Goal: Task Accomplishment & Management: Understand process/instructions

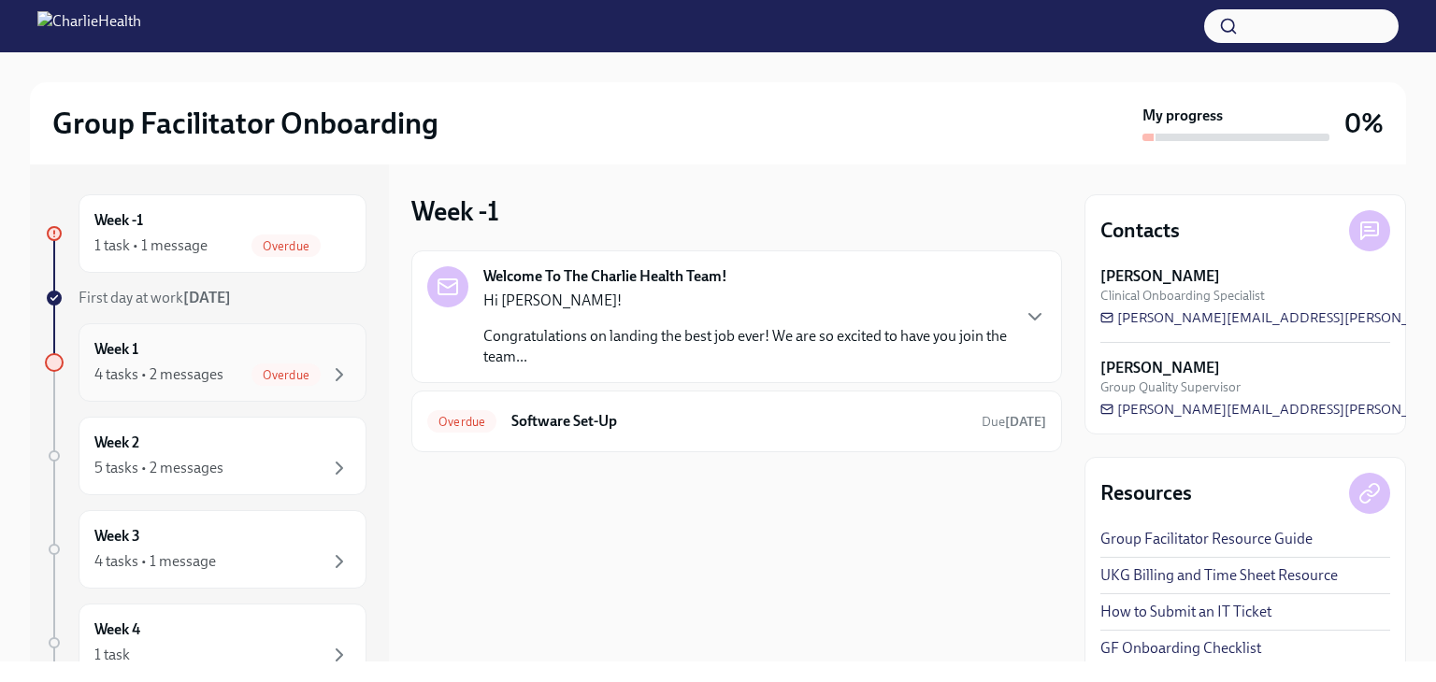
click at [191, 362] on div "Week 1 4 tasks • 2 messages Overdue" at bounding box center [222, 362] width 256 height 47
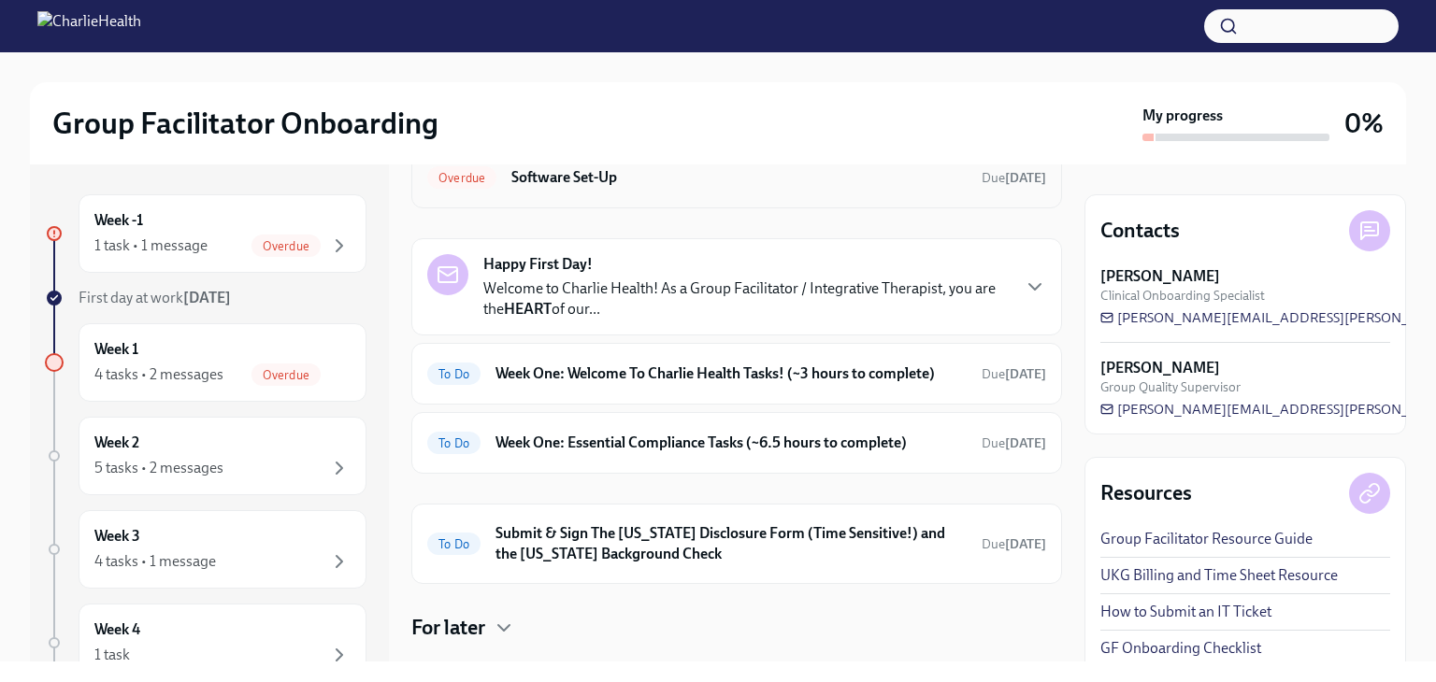
scroll to position [105, 0]
click at [755, 536] on h6 "Submit & Sign The [US_STATE] Disclosure Form (Time Sensitive!) and the [US_STAT…" at bounding box center [730, 543] width 471 height 41
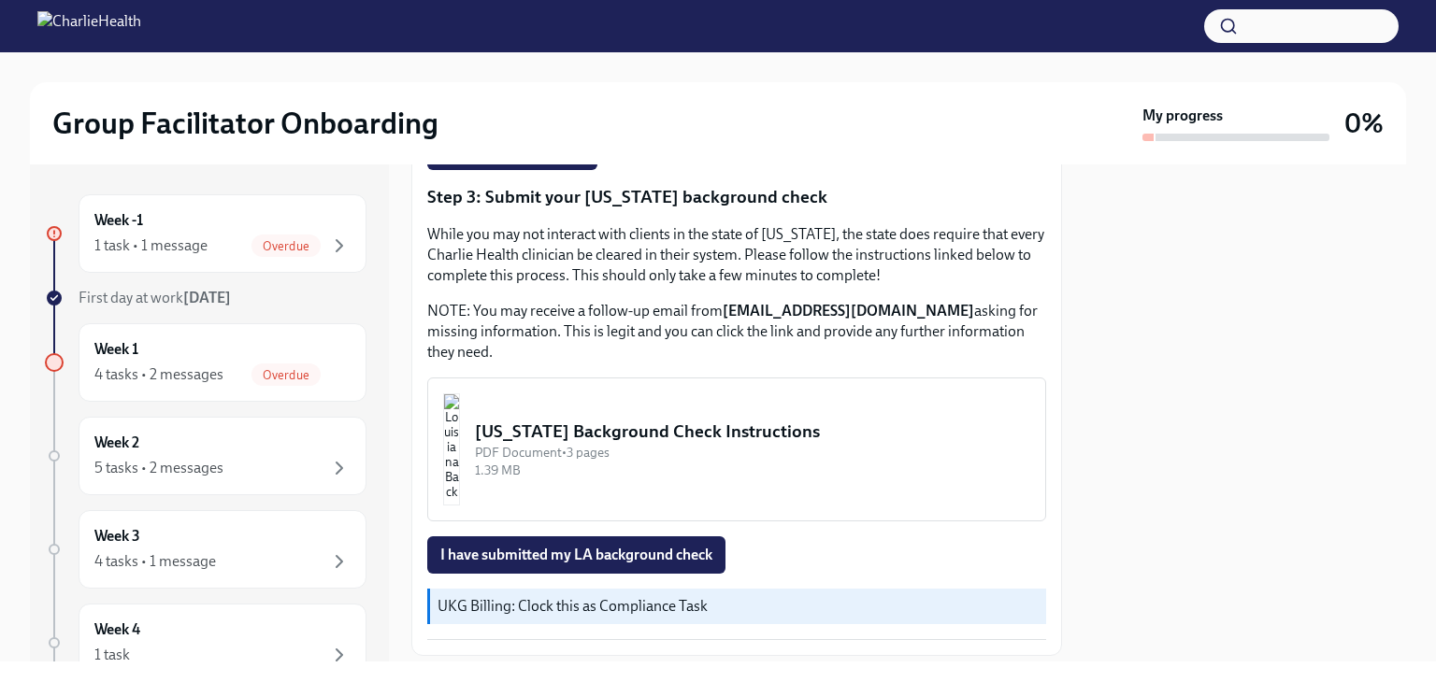
scroll to position [640, 0]
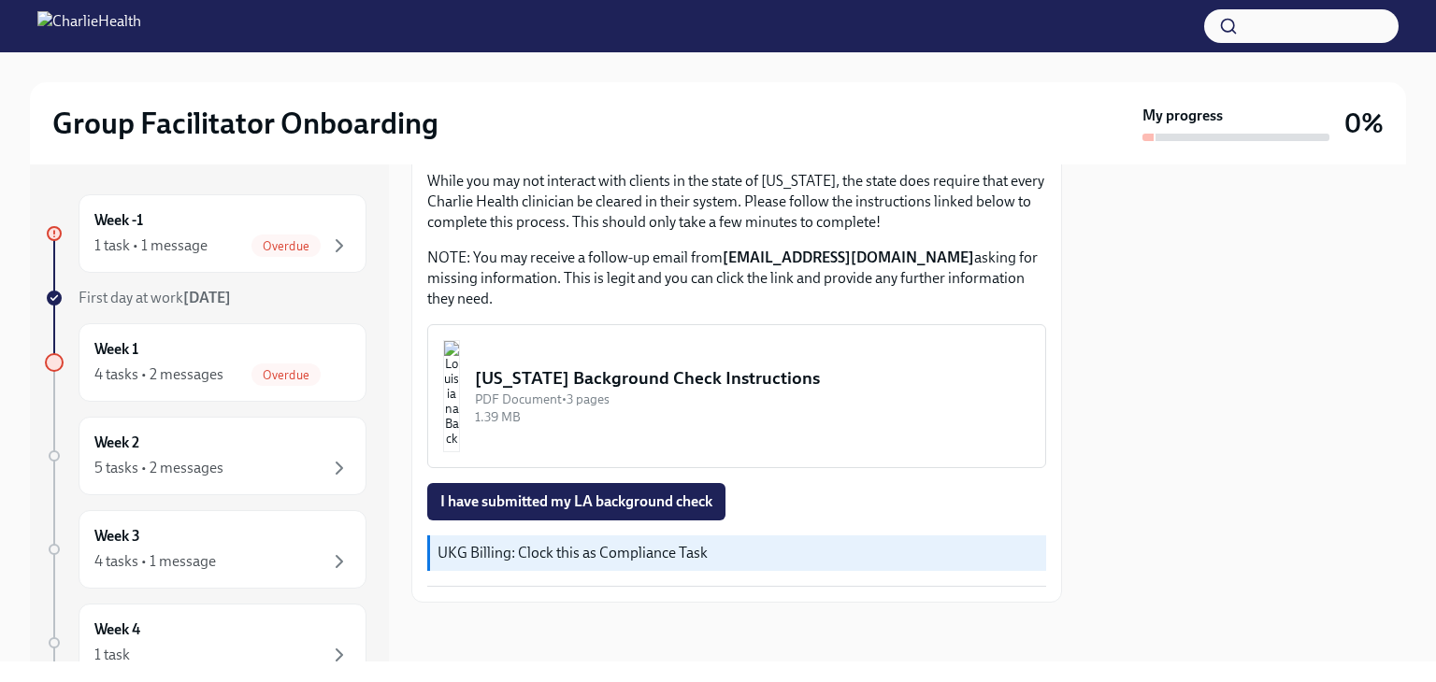
click at [567, 385] on div "[US_STATE] Background Check Instructions" at bounding box center [752, 378] width 555 height 24
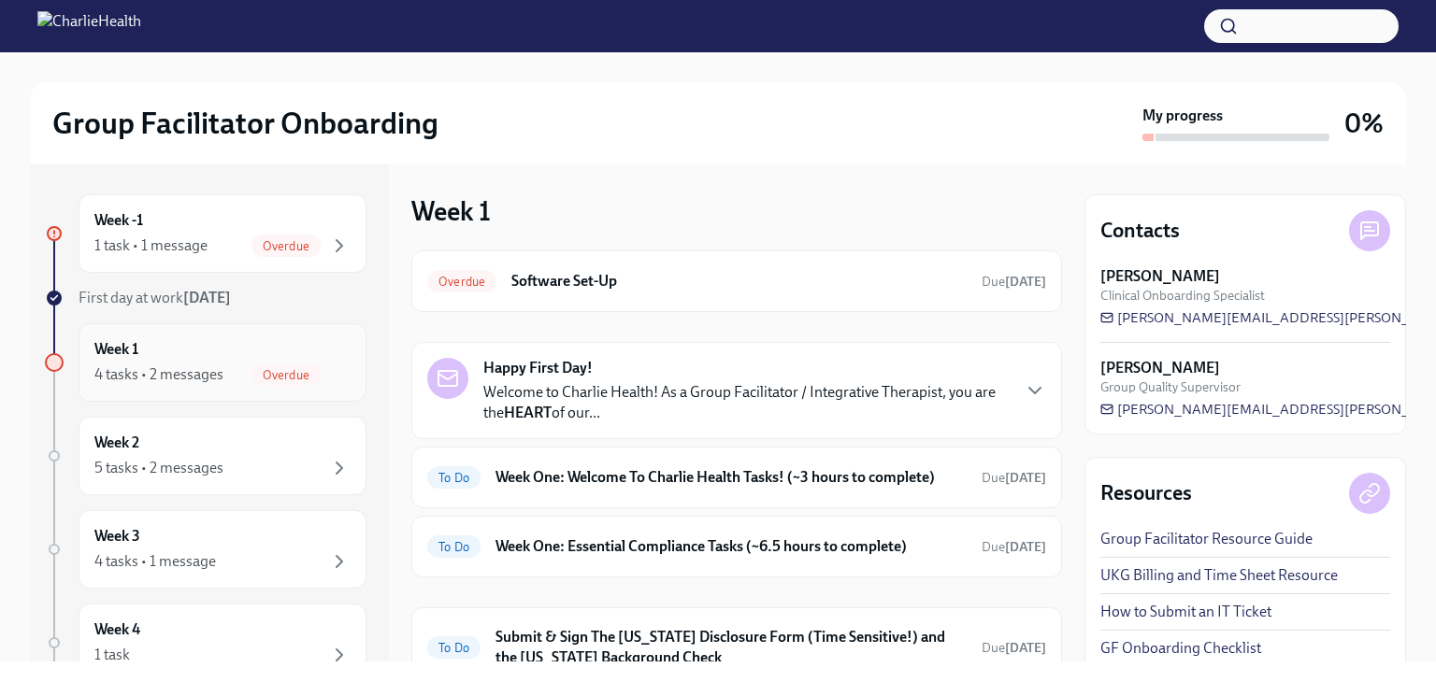
click at [213, 365] on div "4 tasks • 2 messages" at bounding box center [158, 375] width 129 height 21
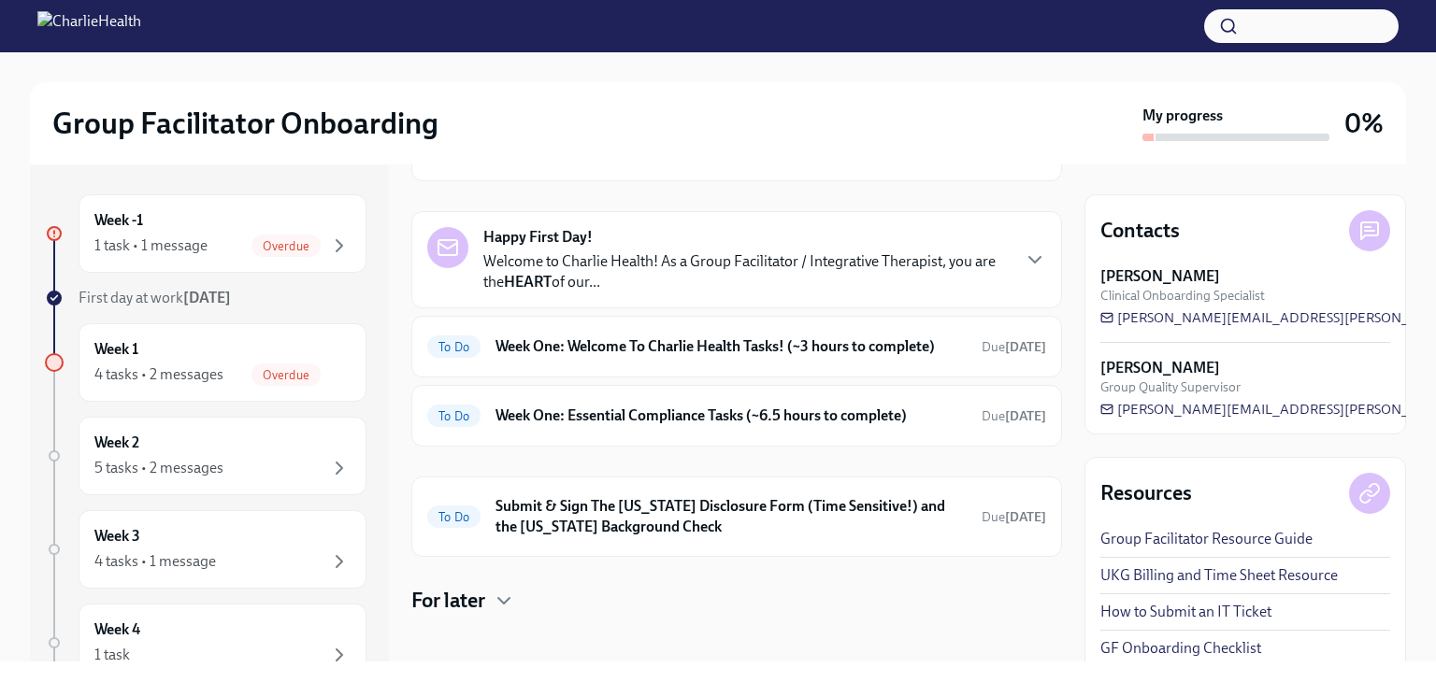
scroll to position [142, 0]
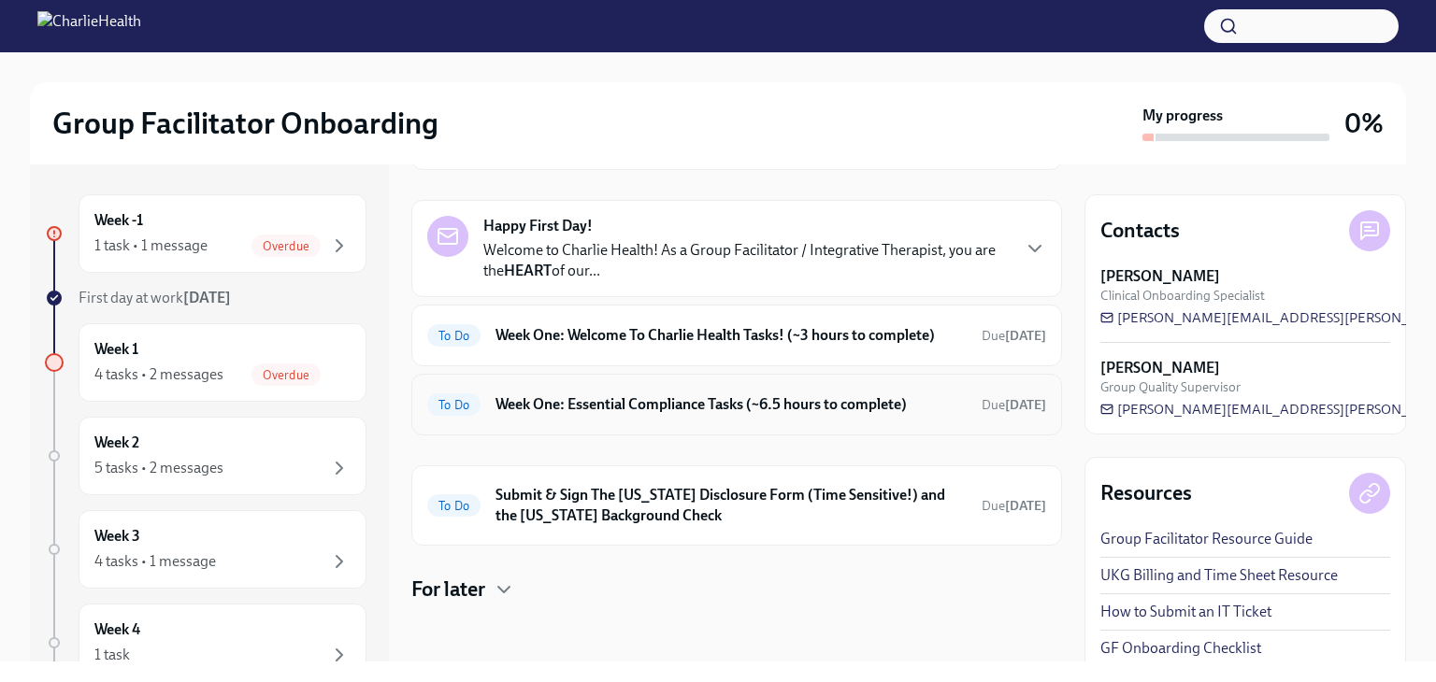
click at [663, 403] on h6 "Week One: Essential Compliance Tasks (~6.5 hours to complete)" at bounding box center [730, 404] width 471 height 21
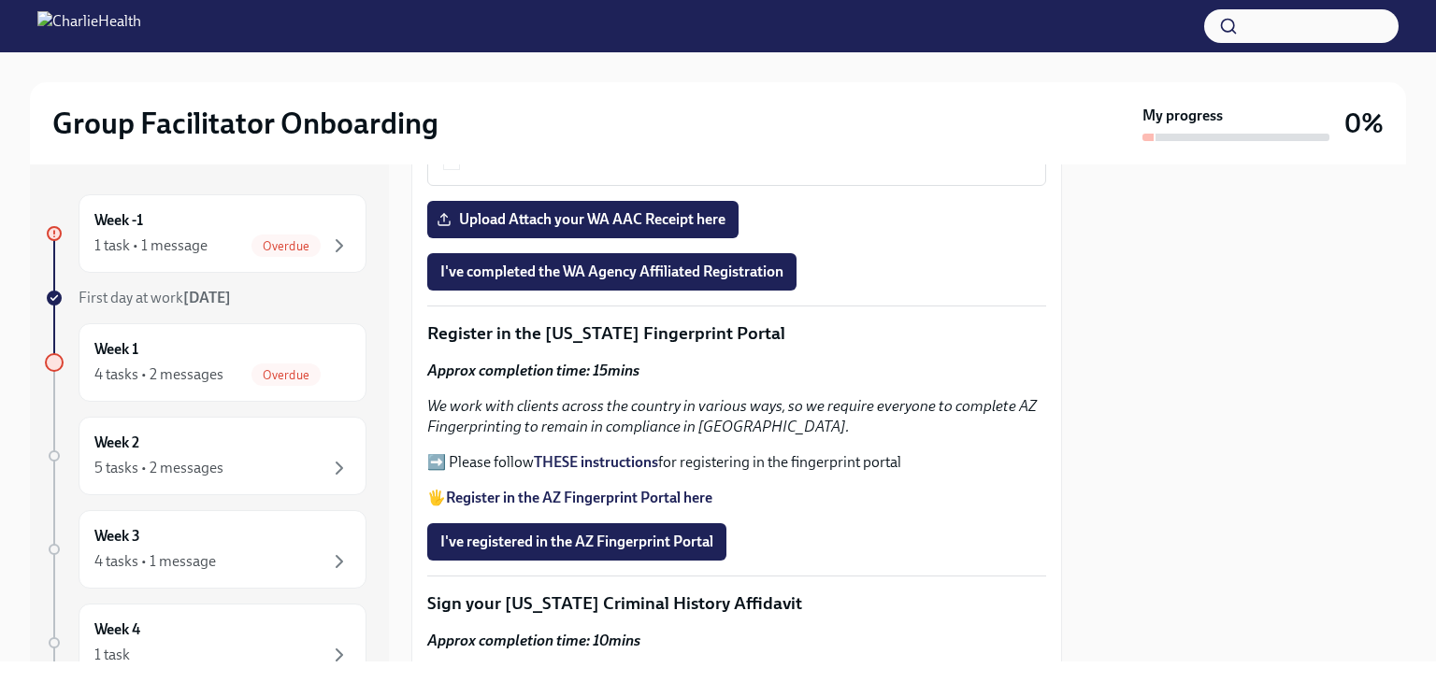
scroll to position [2025, 0]
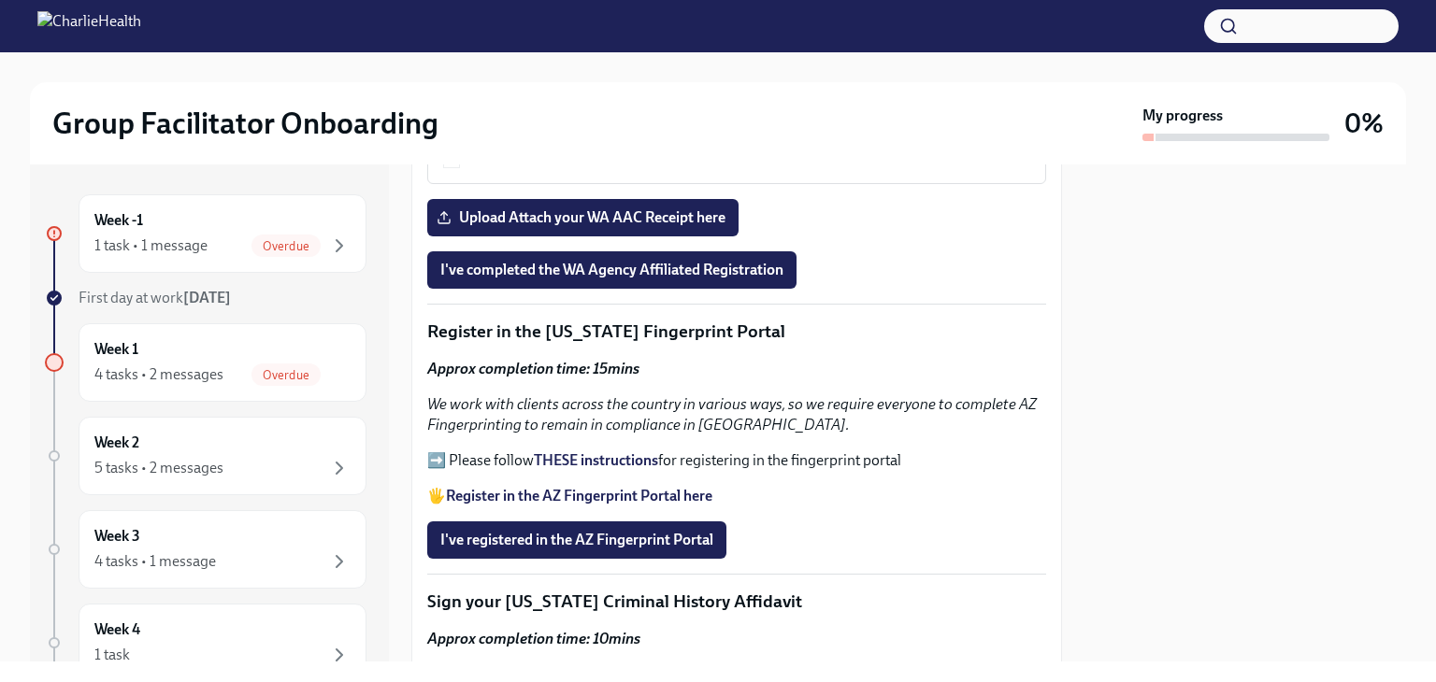
click at [594, 452] on strong "THESE instructions" at bounding box center [596, 461] width 124 height 18
click at [179, 236] on div "1 task • 1 message" at bounding box center [150, 246] width 113 height 21
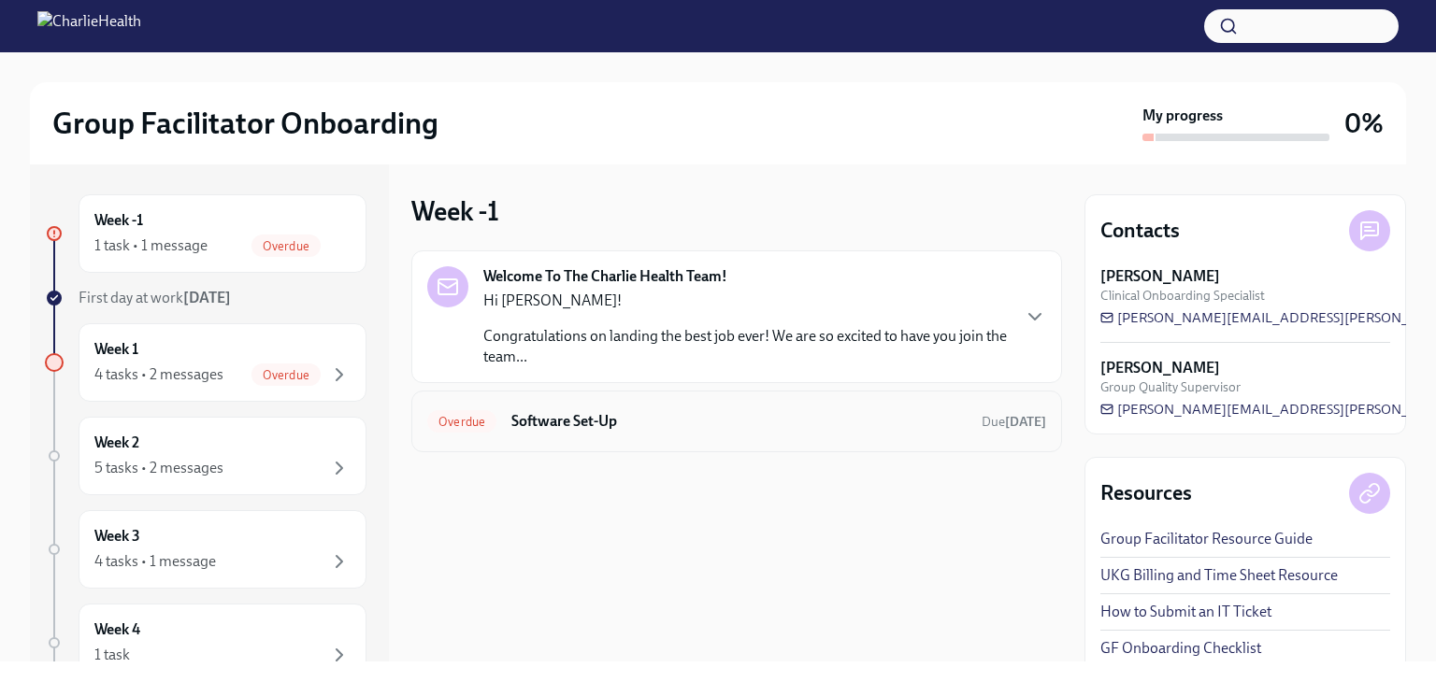
click at [592, 417] on h6 "Software Set-Up" at bounding box center [738, 421] width 455 height 21
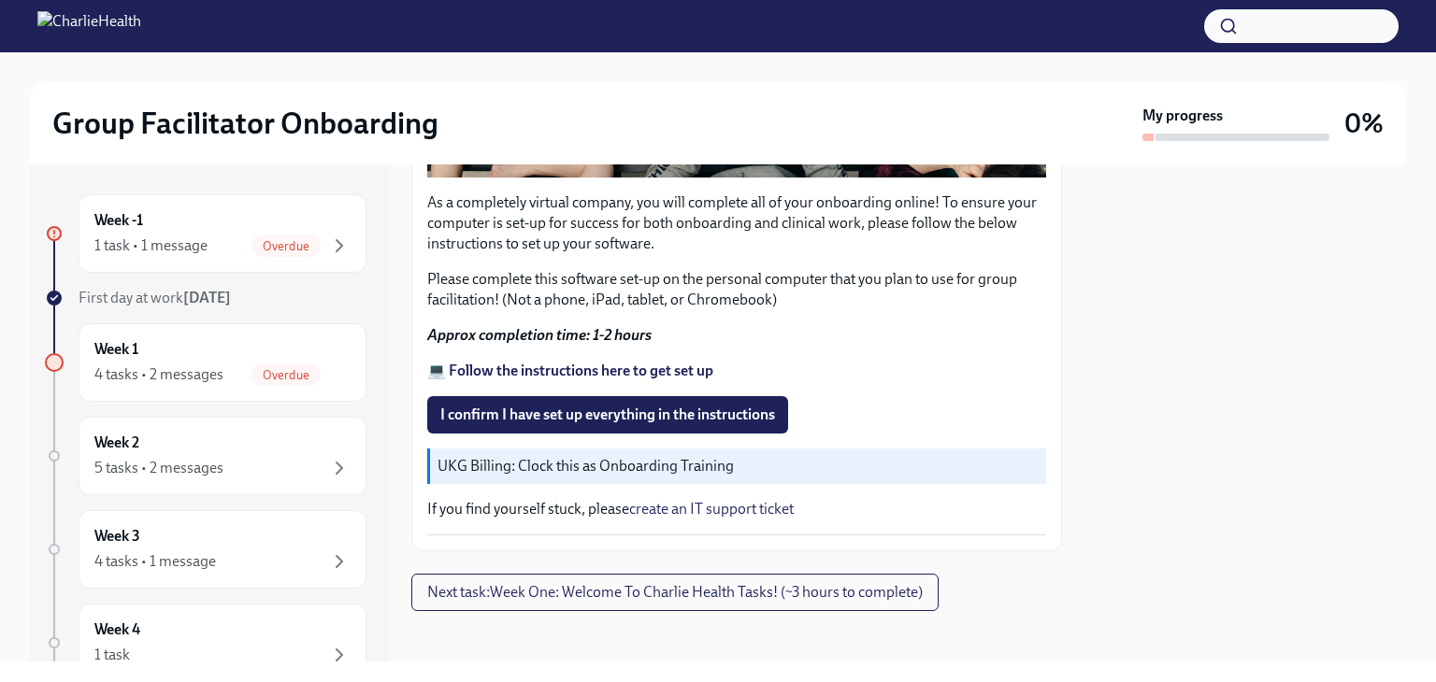
scroll to position [595, 0]
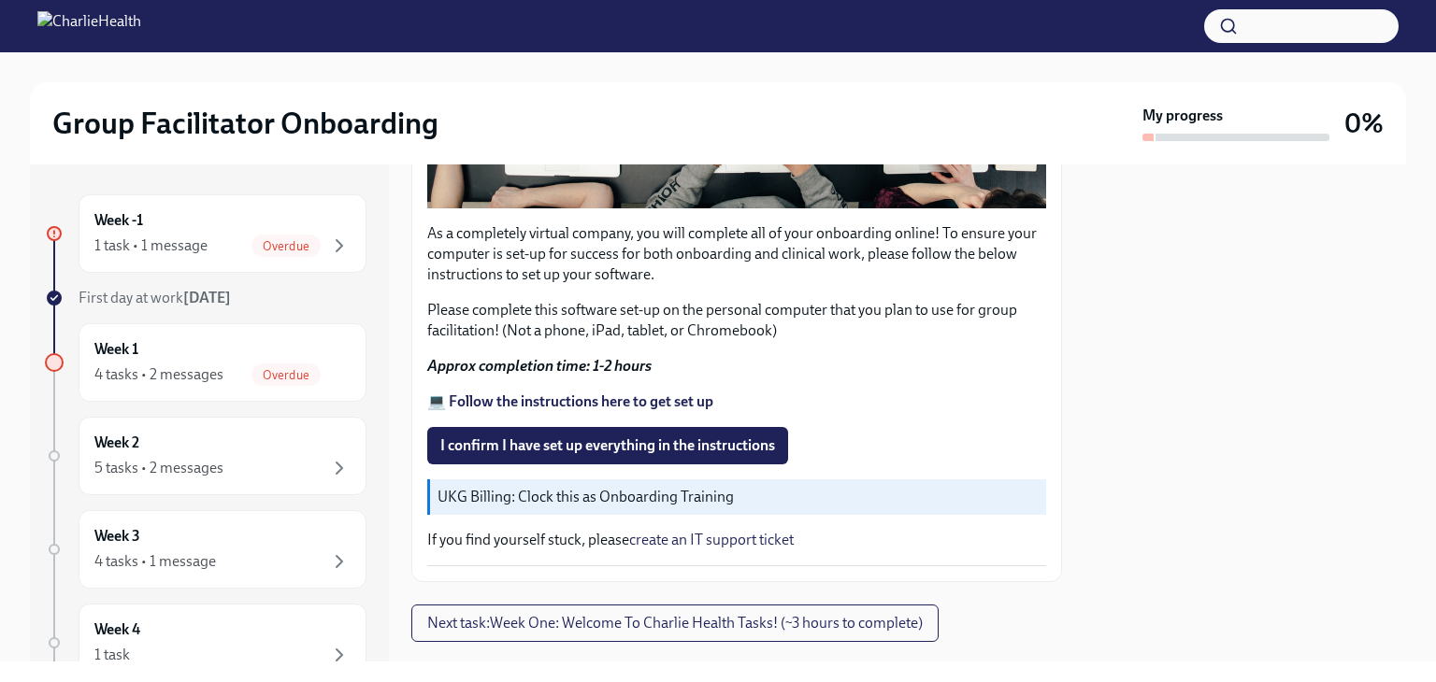
click at [696, 393] on strong "💻 Follow the instructions here to get set up" at bounding box center [570, 402] width 286 height 18
